Goal: Find contact information: Find contact information

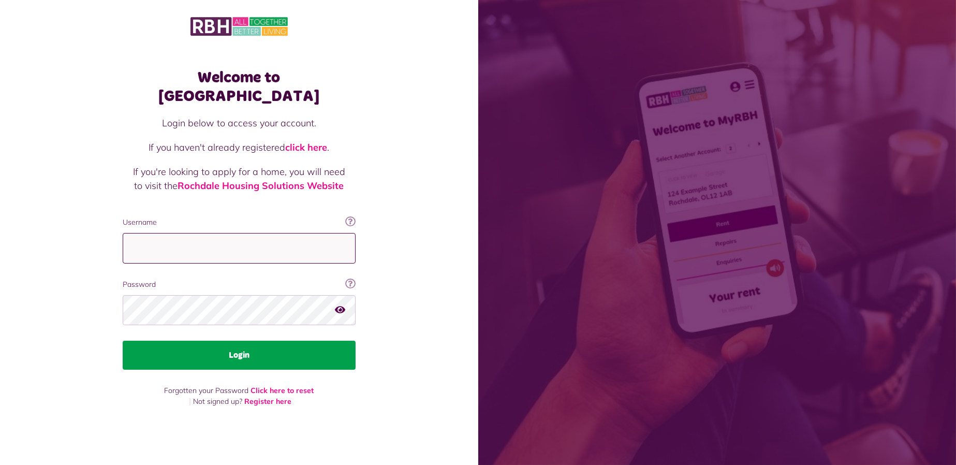
type input "**********"
click at [281, 347] on button "Login" at bounding box center [239, 354] width 233 height 29
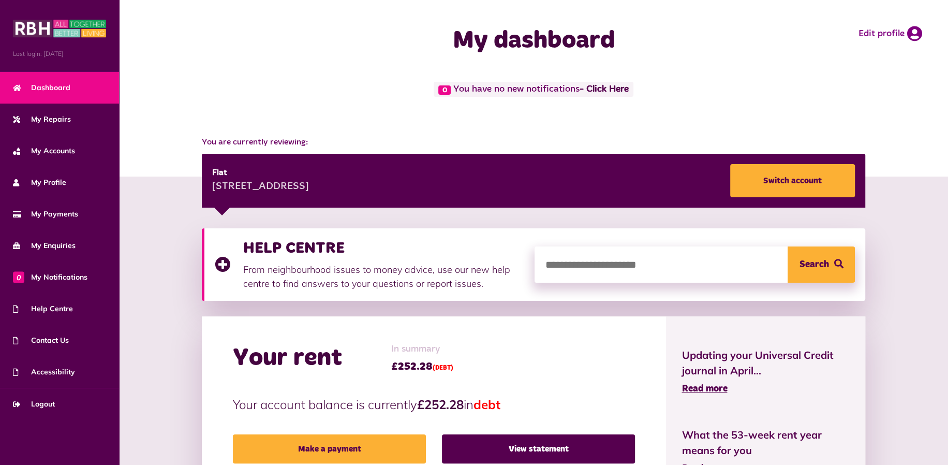
scroll to position [345, 0]
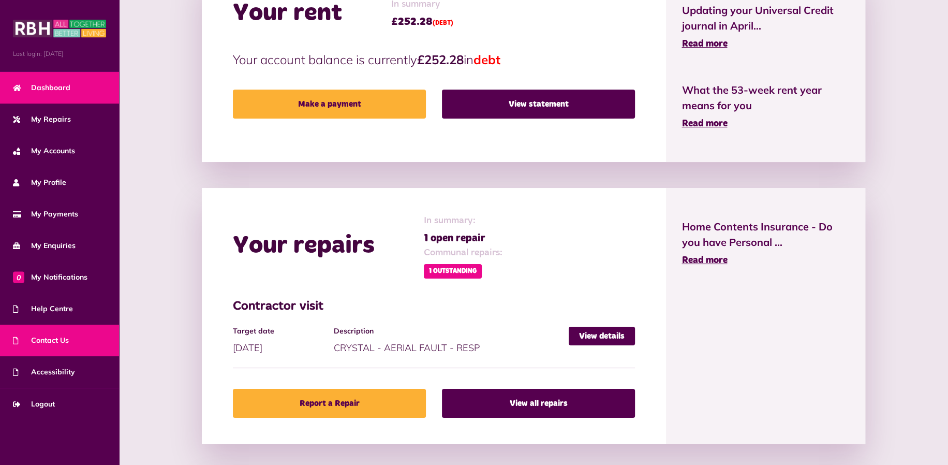
click at [57, 333] on link "Contact Us" at bounding box center [59, 340] width 119 height 32
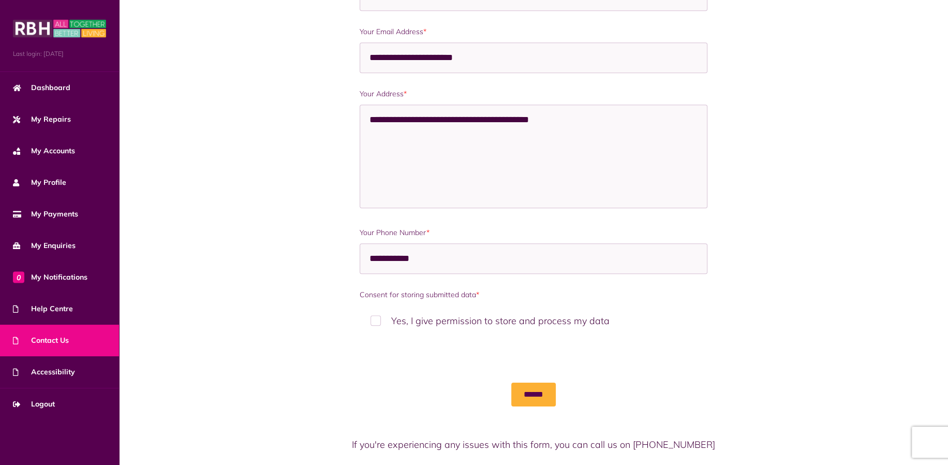
scroll to position [549, 0]
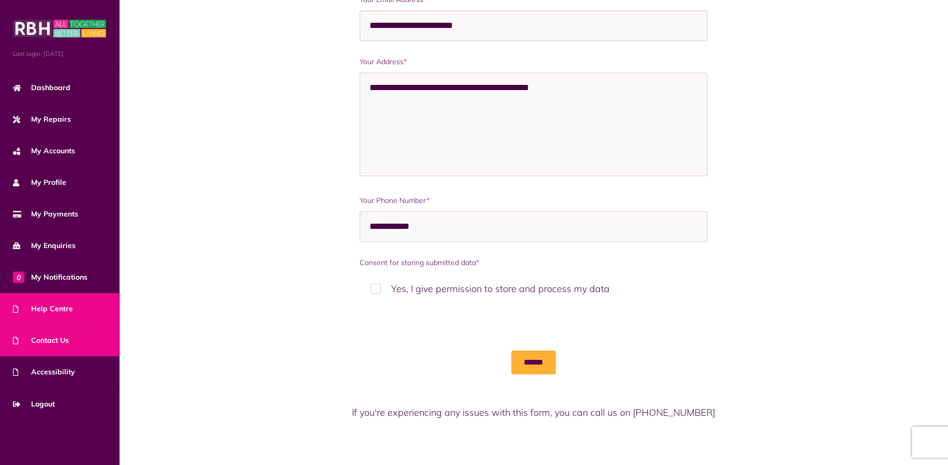
click at [94, 304] on link "Help Centre" at bounding box center [59, 309] width 119 height 32
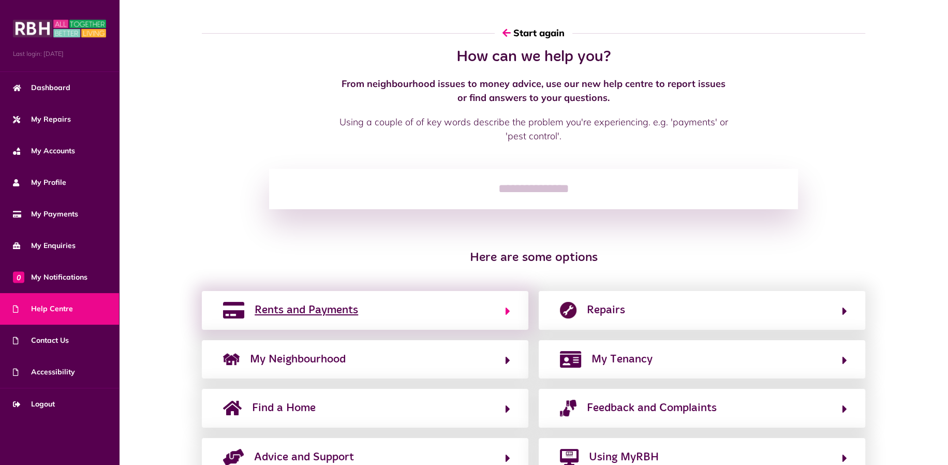
scroll to position [42, 0]
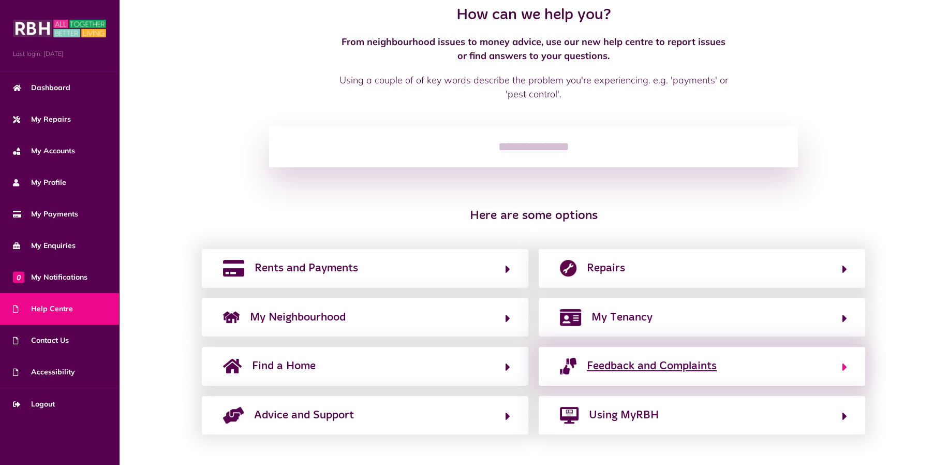
click at [630, 362] on span "Feedback and Complaints" at bounding box center [652, 365] width 130 height 17
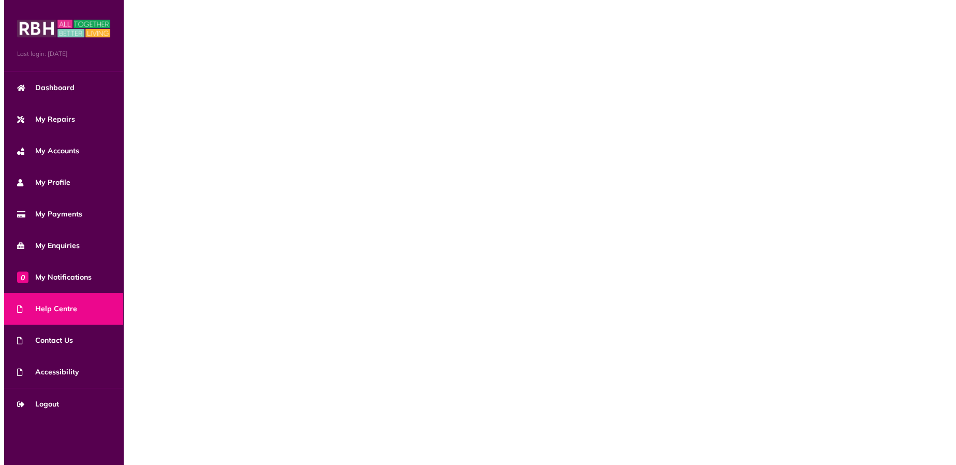
scroll to position [0, 0]
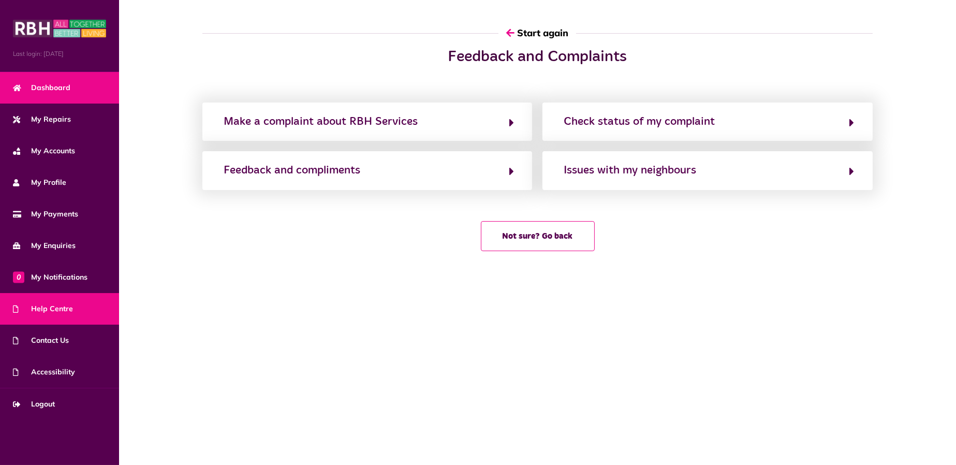
click at [59, 94] on link "Dashboard" at bounding box center [59, 88] width 119 height 32
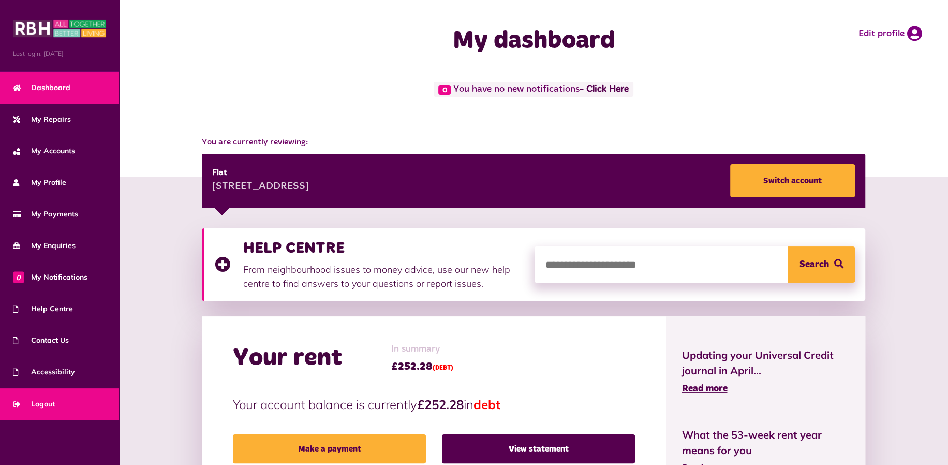
click at [47, 402] on span "Logout" at bounding box center [34, 403] width 42 height 11
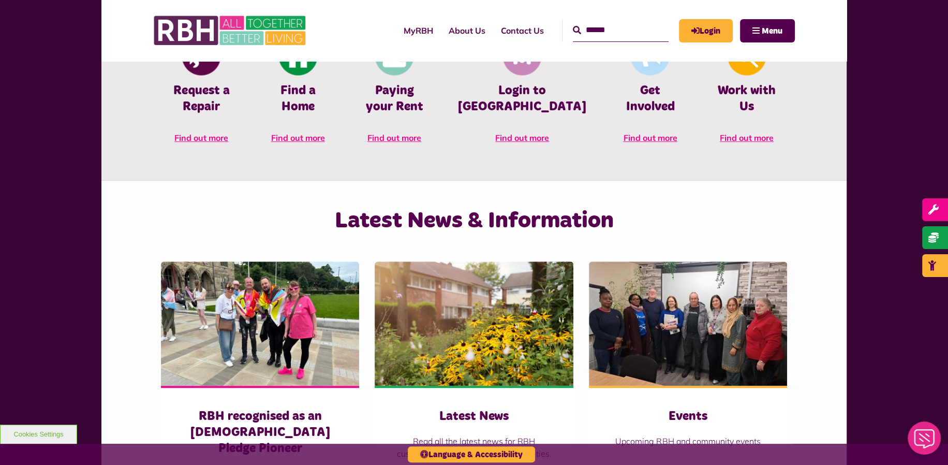
scroll to position [929, 0]
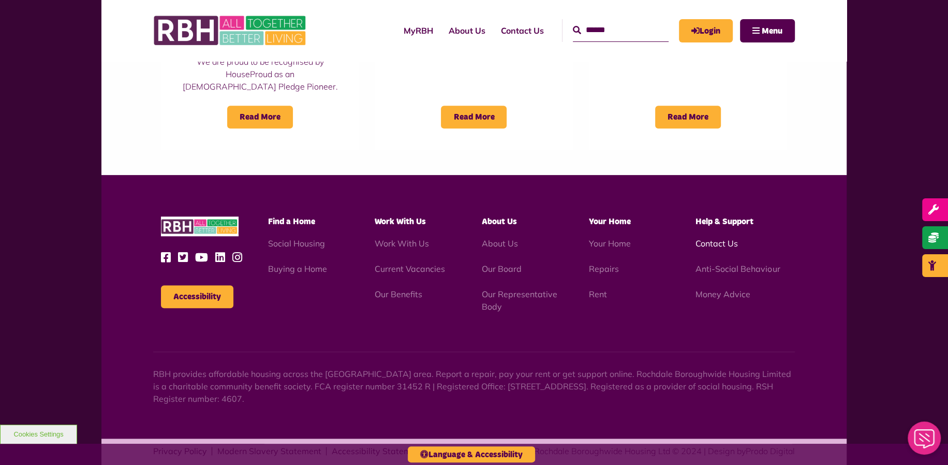
click at [717, 238] on link "Contact Us" at bounding box center [716, 243] width 42 height 10
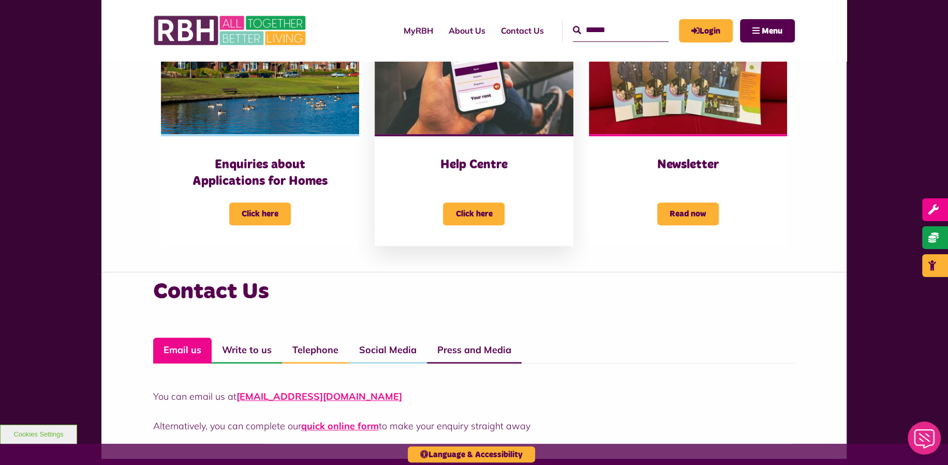
scroll to position [817, 0]
